Goal: Contribute content

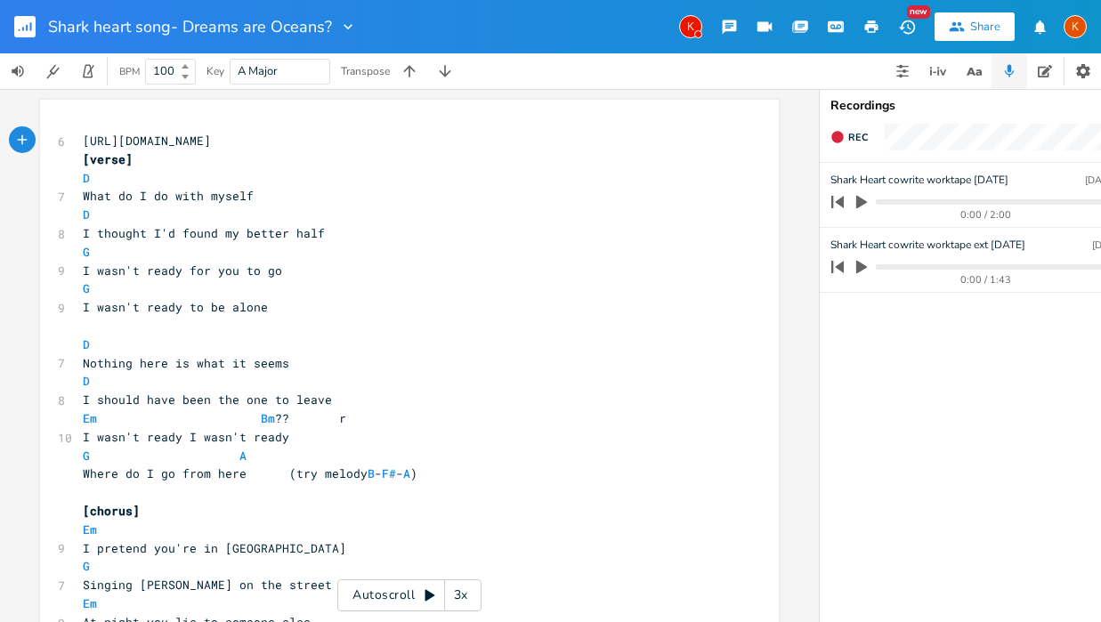
click at [863, 203] on icon "button" at bounding box center [861, 202] width 11 height 13
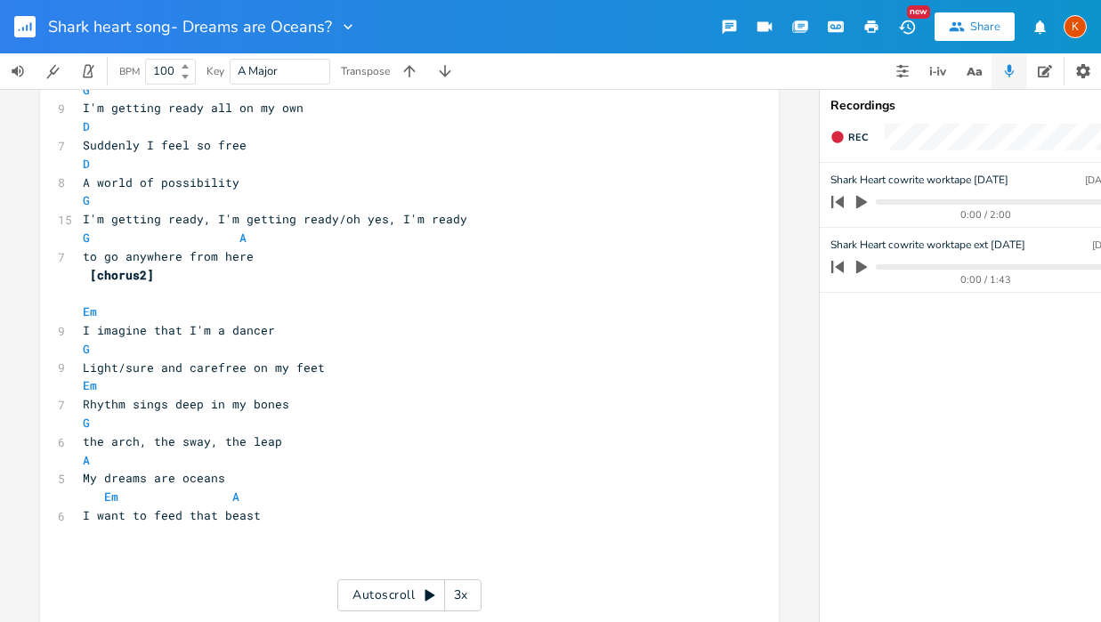
scroll to position [814, 0]
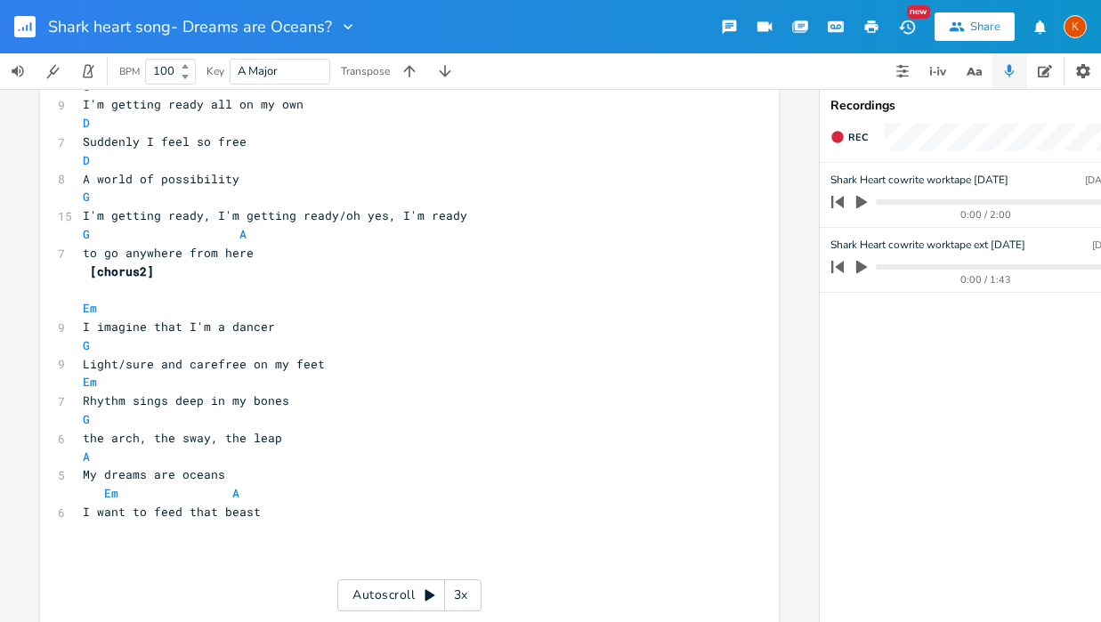
click at [178, 555] on pre "​" at bounding box center [400, 549] width 643 height 19
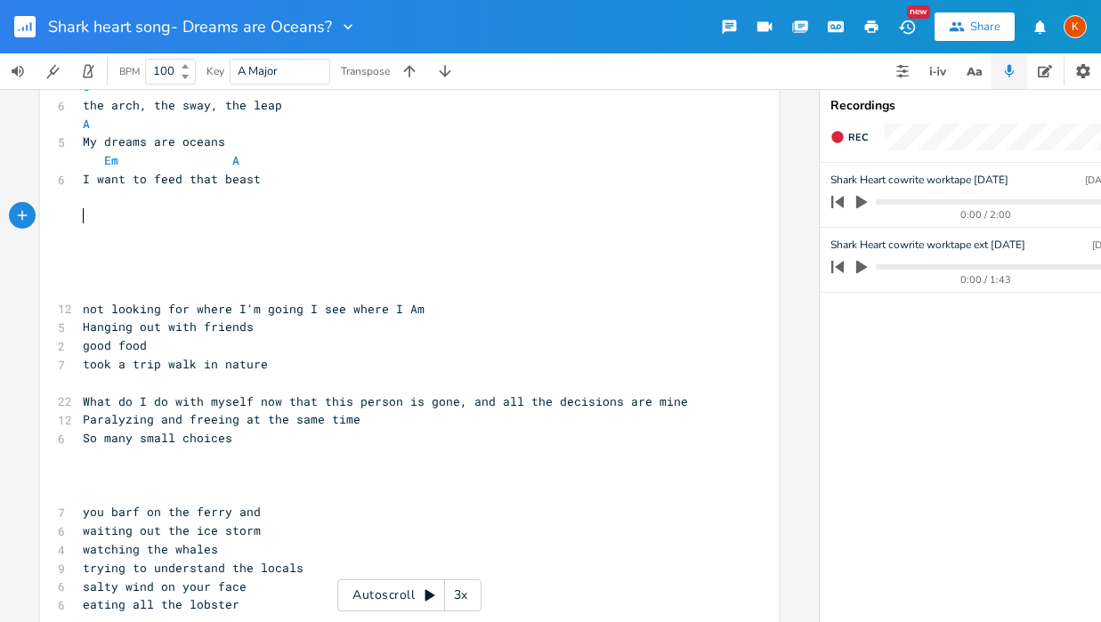
scroll to position [1145, 0]
click at [88, 234] on pre "​" at bounding box center [400, 236] width 643 height 19
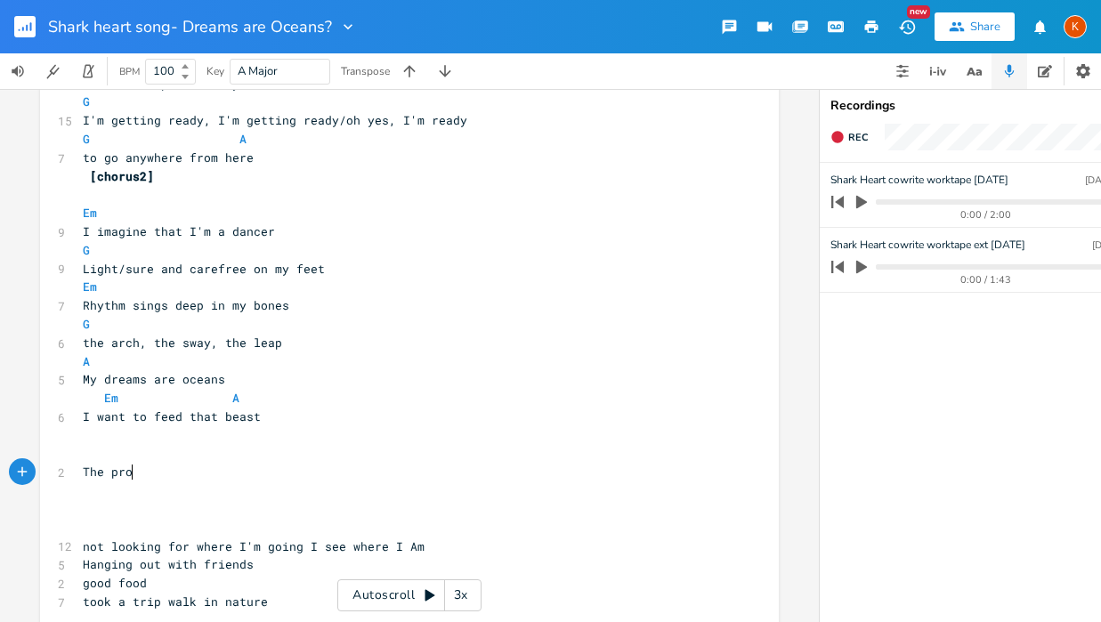
scroll to position [0, 40]
type textarea "The promise of the way"
type textarea "ve"
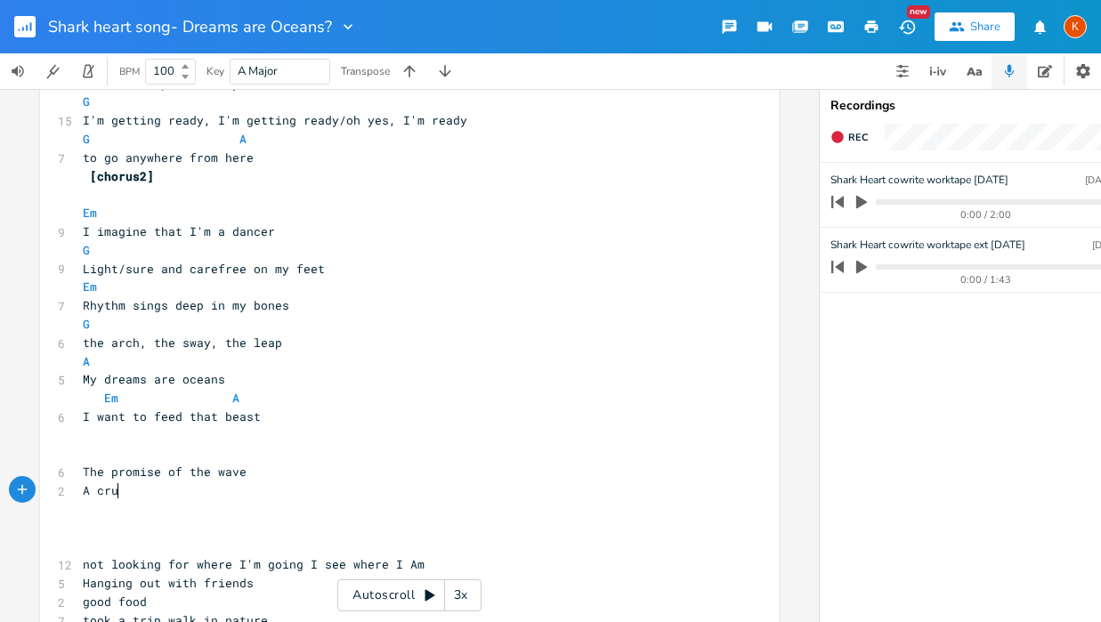
type textarea "A cruss"
type textarea "hing undertow"
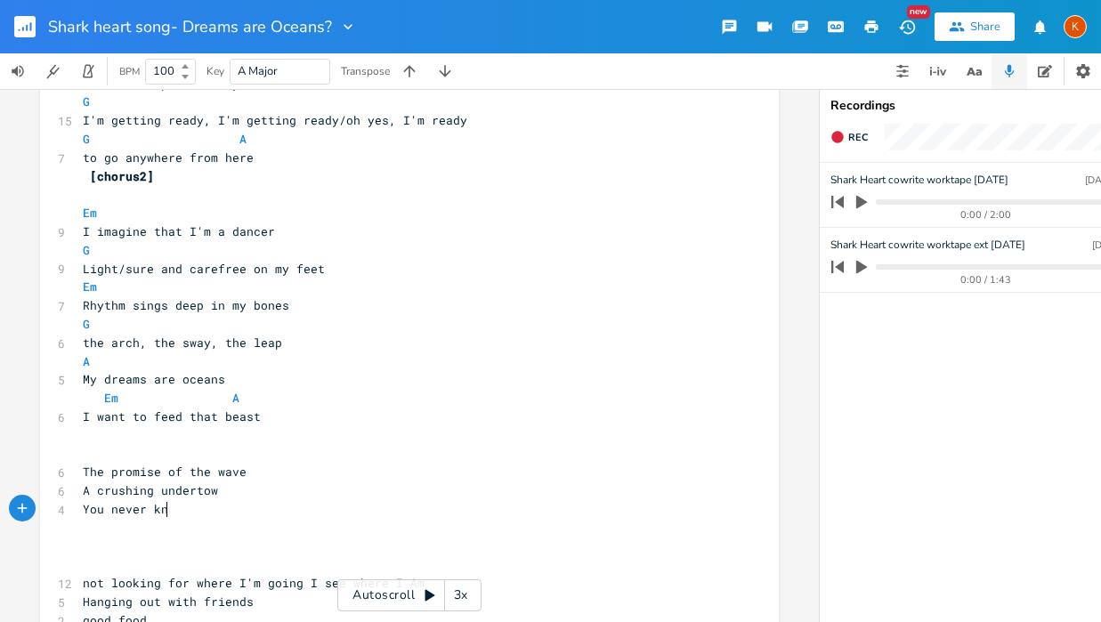
scroll to position [0, 83]
type textarea "You never know"
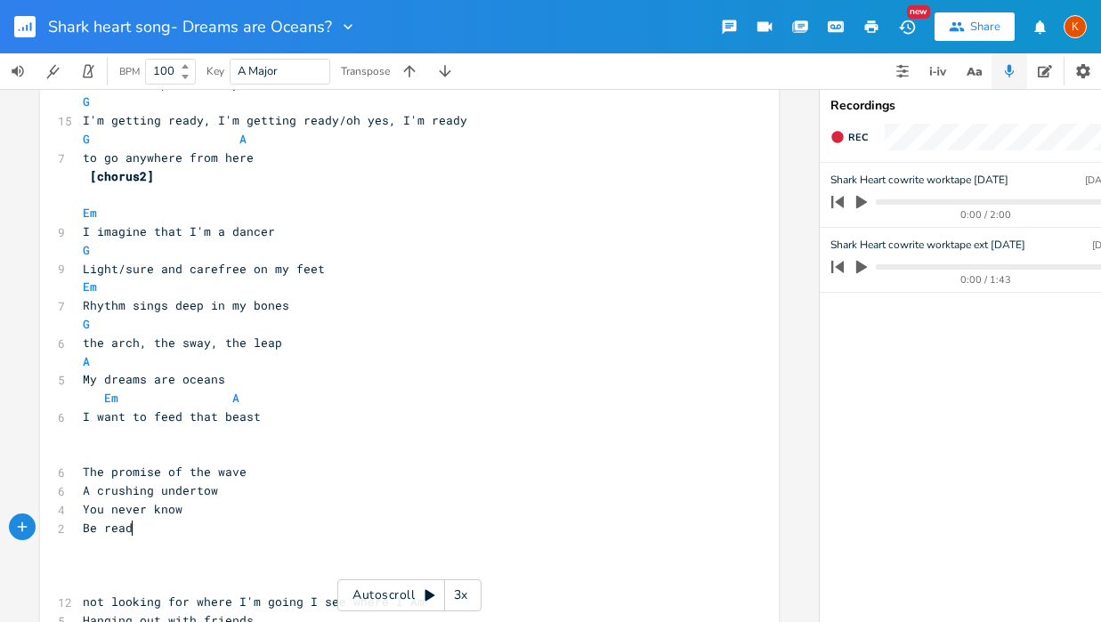
type textarea "Be ready"
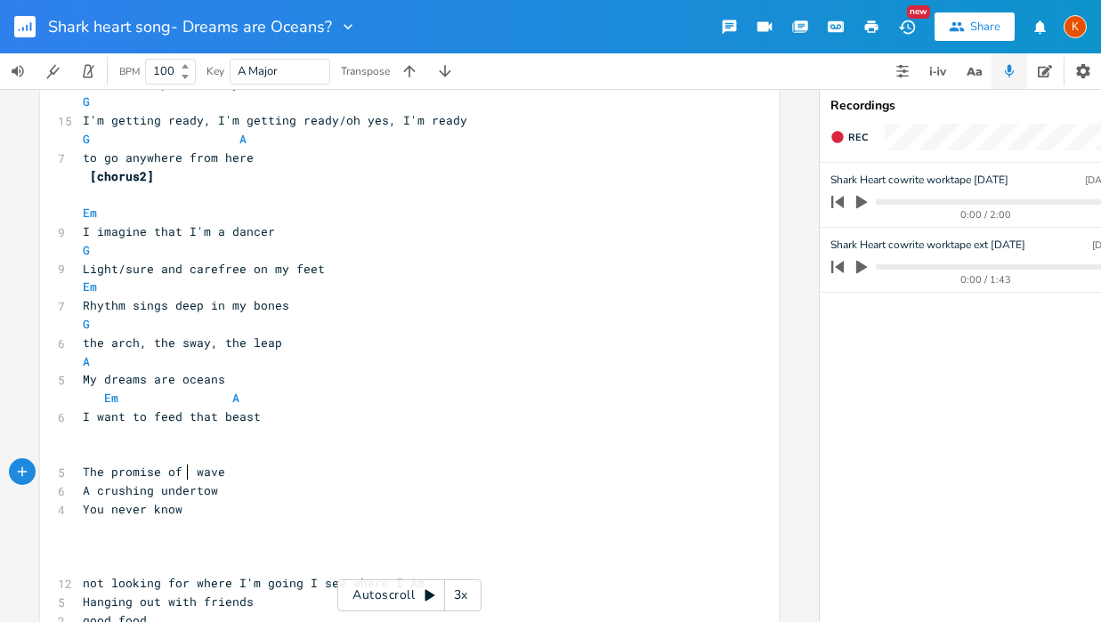
type textarea "a"
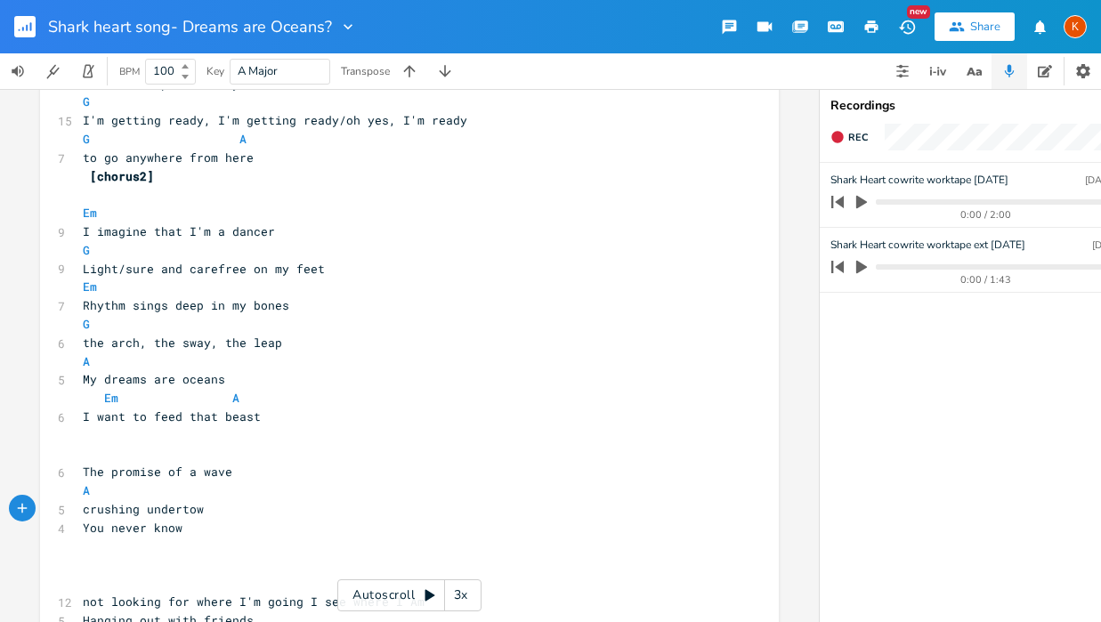
type textarea "or"
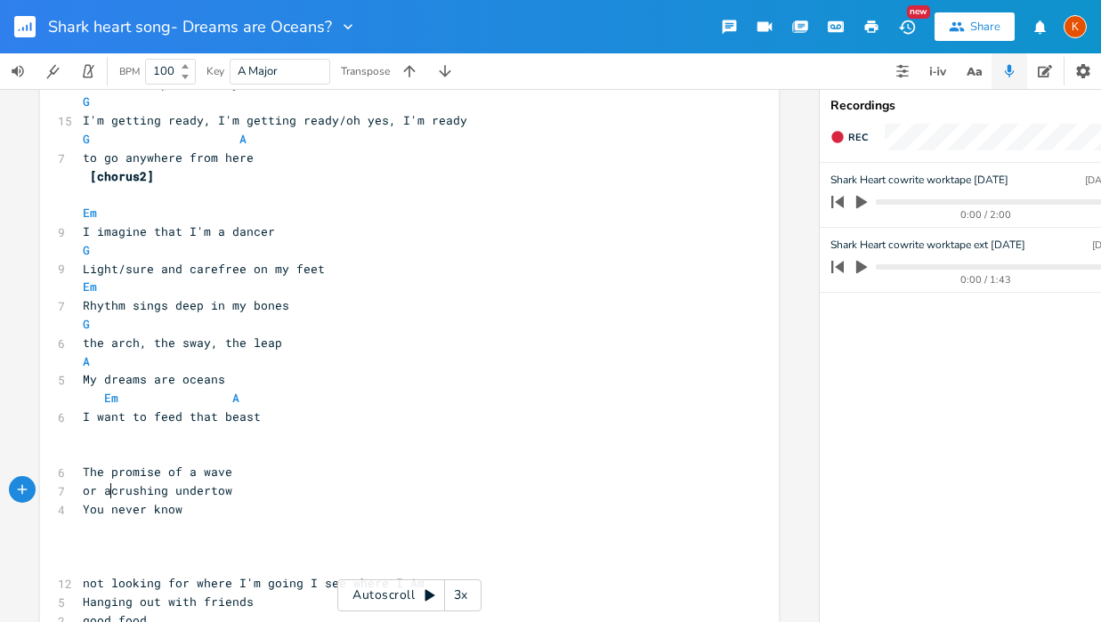
type textarea "or a"
type textarea ", above, below"
type textarea "but that's the oea"
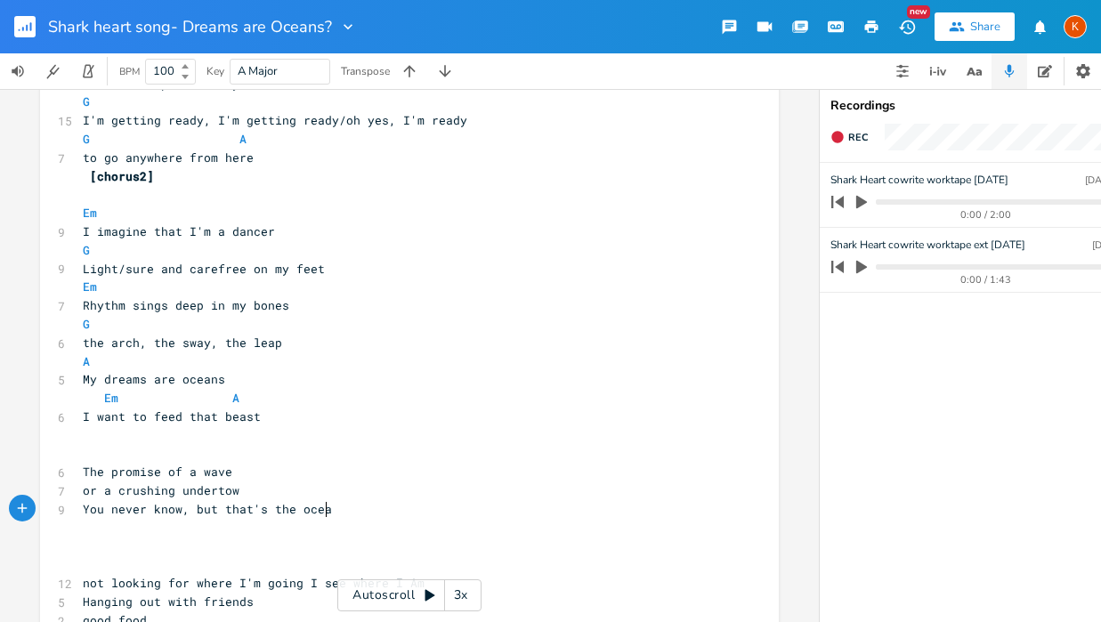
scroll to position [0, 23]
type textarea "cean"
click at [99, 456] on pre "​" at bounding box center [400, 454] width 643 height 19
type textarea "[bridge]"
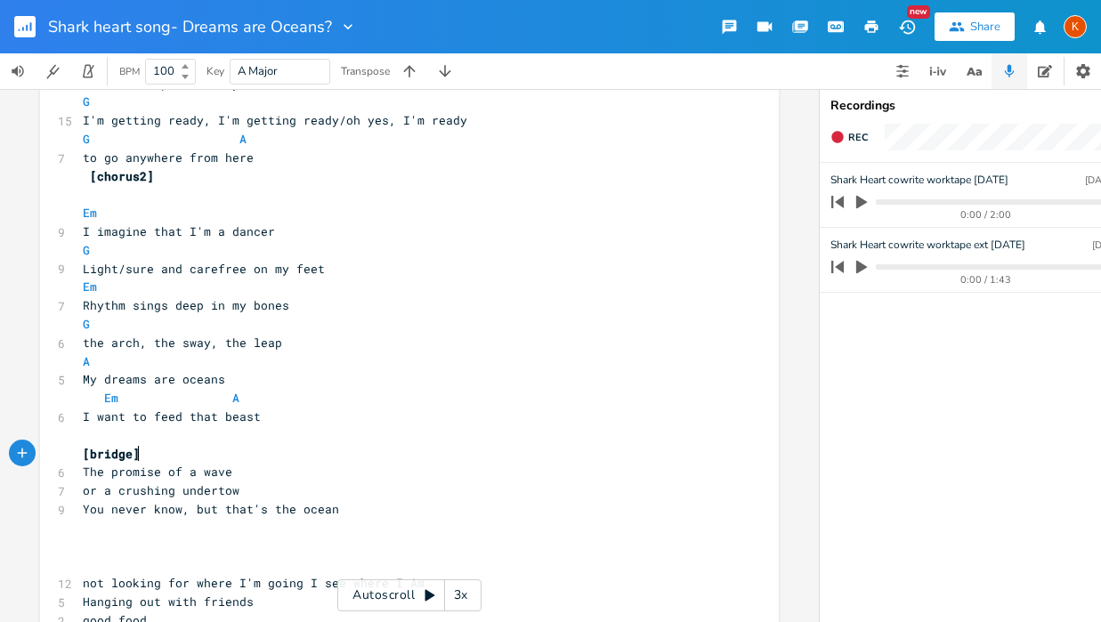
scroll to position [0, 40]
click at [347, 509] on pre "You never know, but that's the ocean" at bounding box center [400, 509] width 643 height 19
click at [109, 535] on pre "​" at bounding box center [400, 528] width 643 height 19
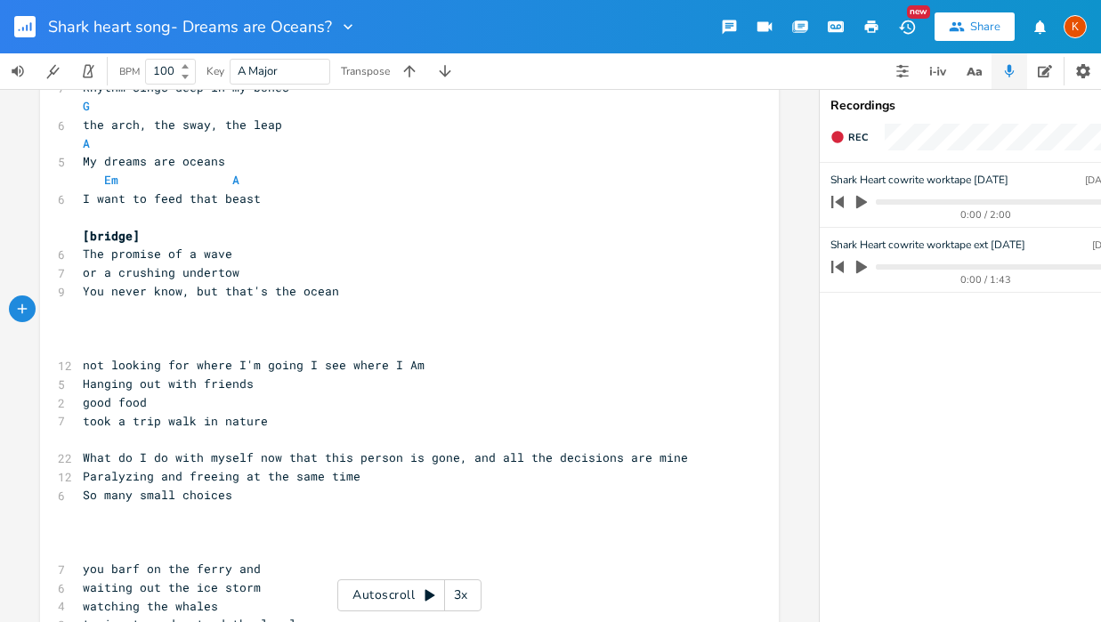
scroll to position [1131, 0]
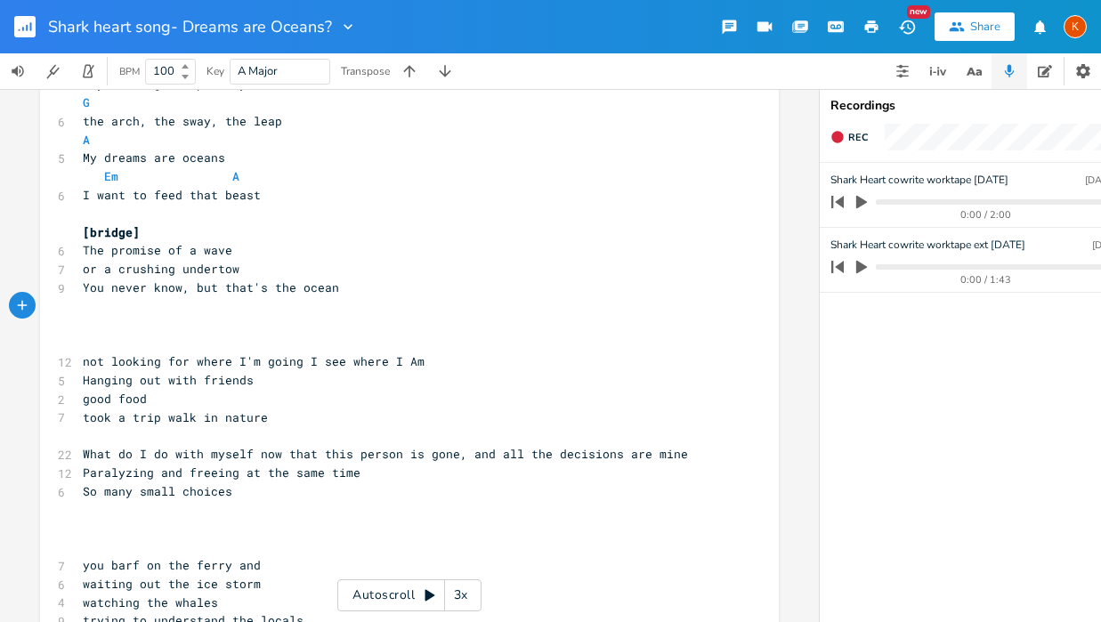
click at [341, 286] on pre "You never know, but that's the ocean" at bounding box center [400, 288] width 643 height 19
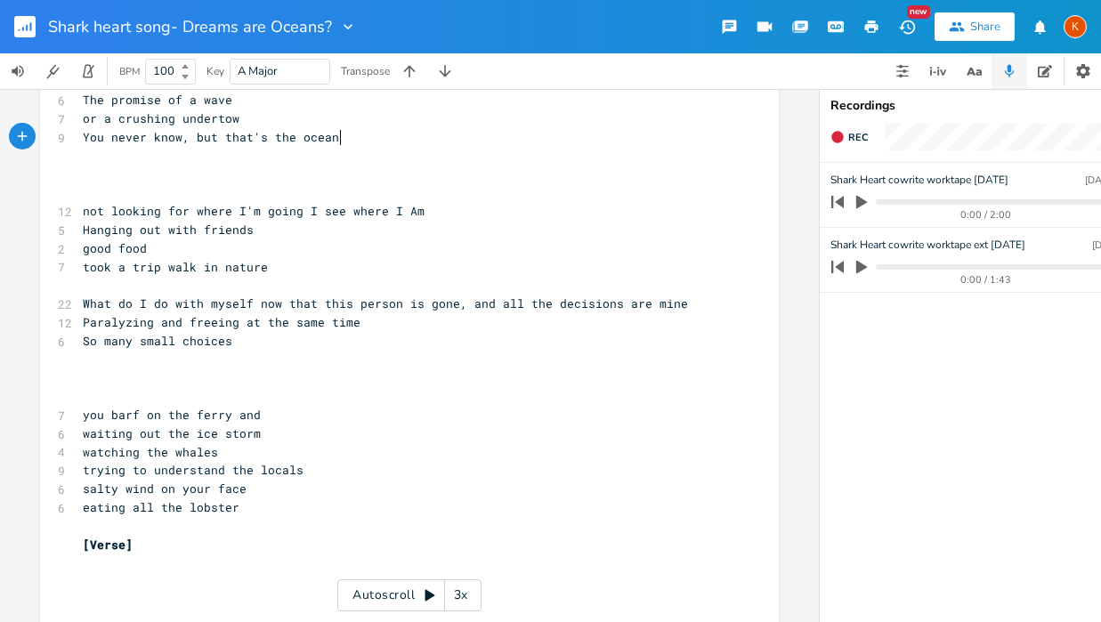
scroll to position [1285, 0]
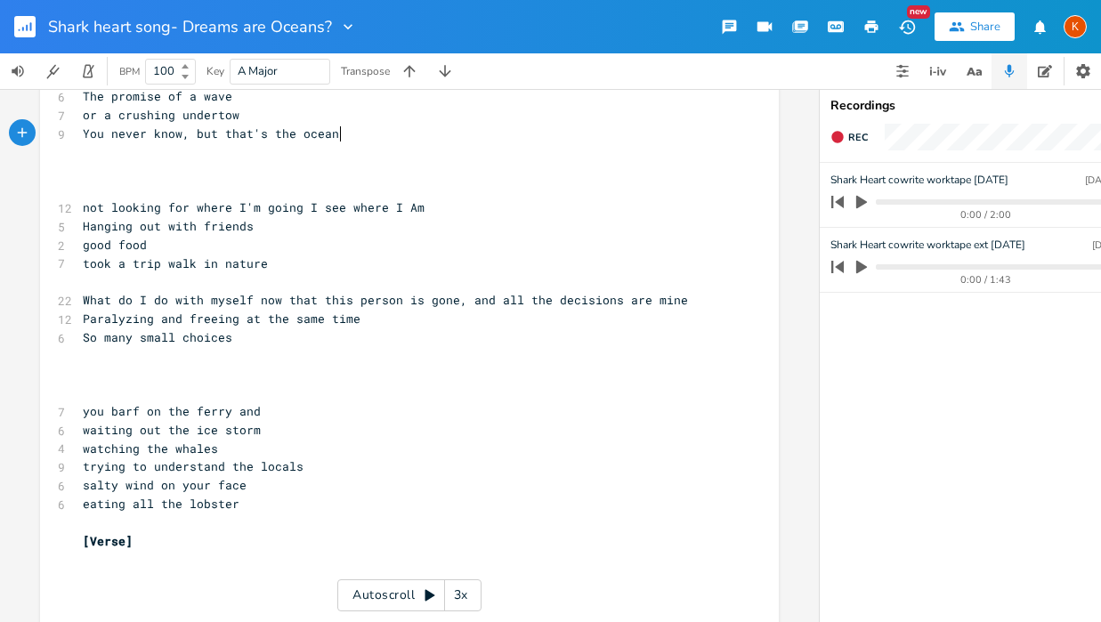
click at [95, 182] on pre "​" at bounding box center [400, 189] width 643 height 19
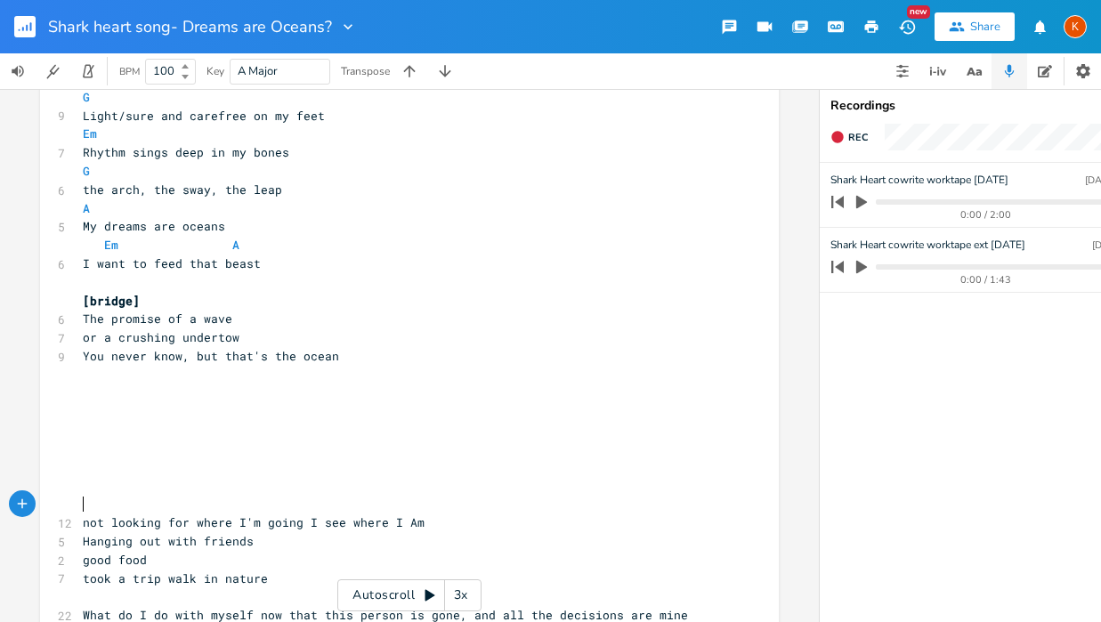
scroll to position [1035, 0]
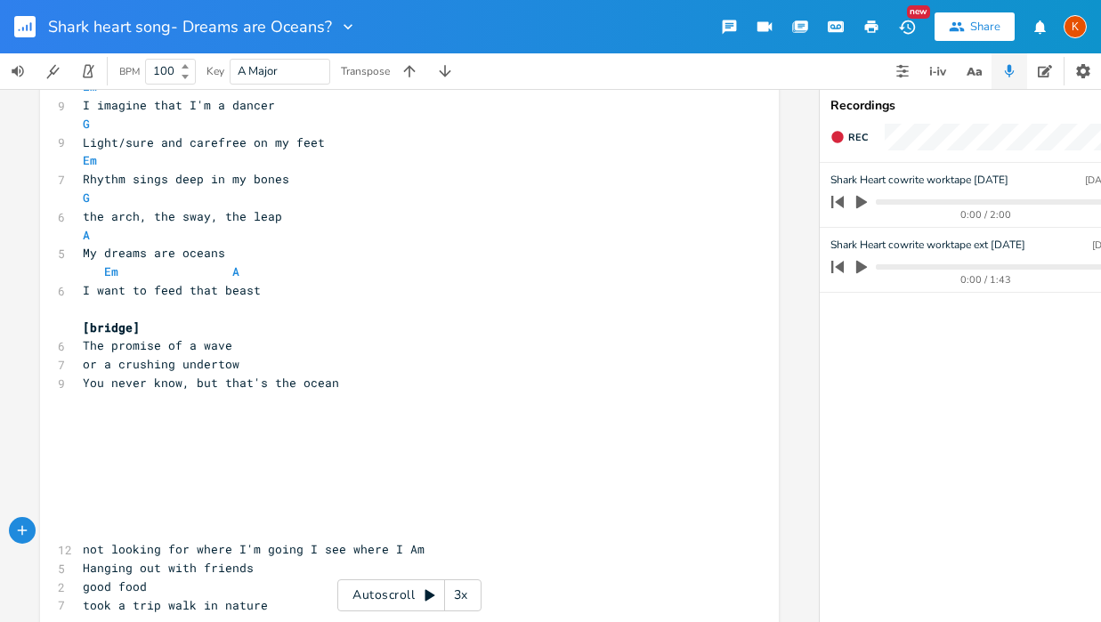
click at [189, 344] on span "The promise of a wave" at bounding box center [158, 345] width 150 height 16
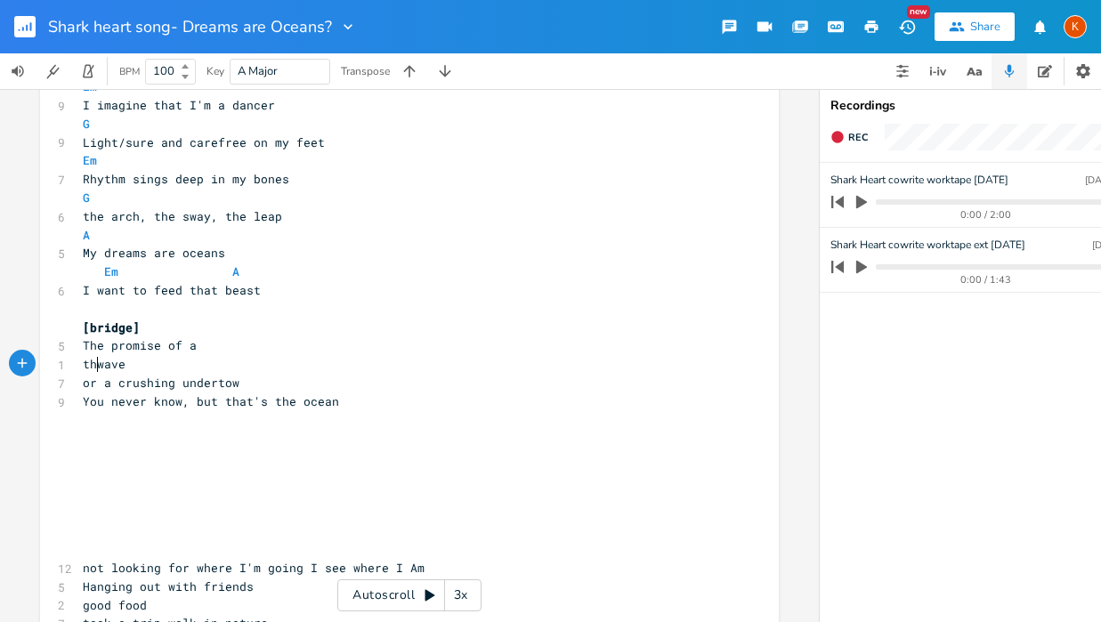
scroll to position [0, 16]
type textarea "the"
click at [221, 340] on pre "The promise of a" at bounding box center [400, 345] width 643 height 19
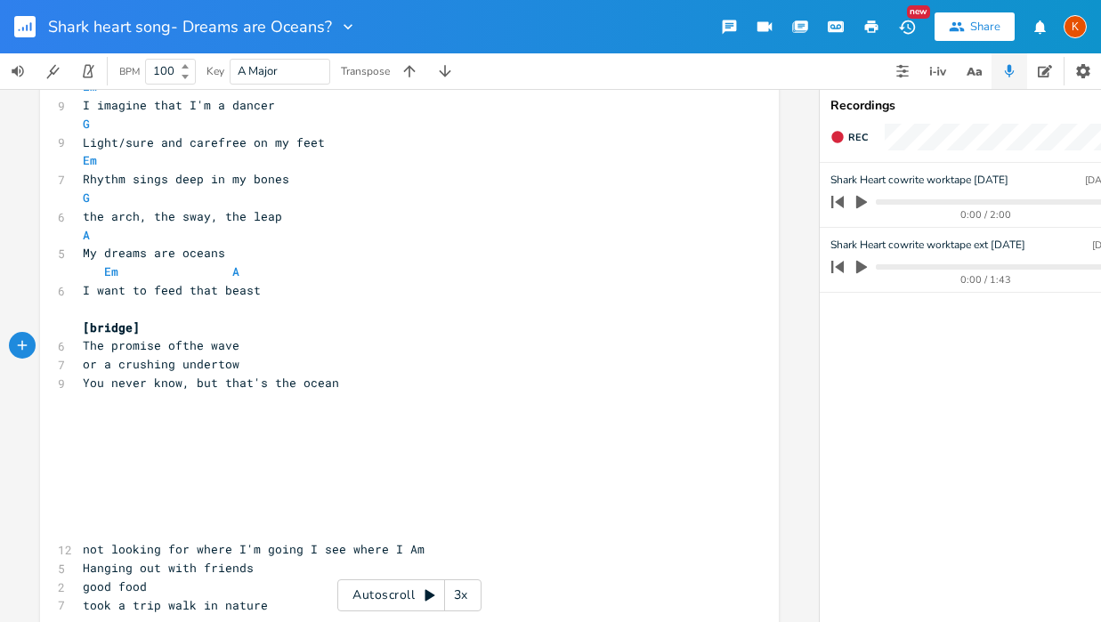
scroll to position [0, 4]
click at [239, 347] on pre "The promise of the wave" at bounding box center [400, 345] width 643 height 19
type textarea "s"
click at [143, 448] on pre "​" at bounding box center [400, 457] width 643 height 19
